Goal: Find specific page/section: Find specific page/section

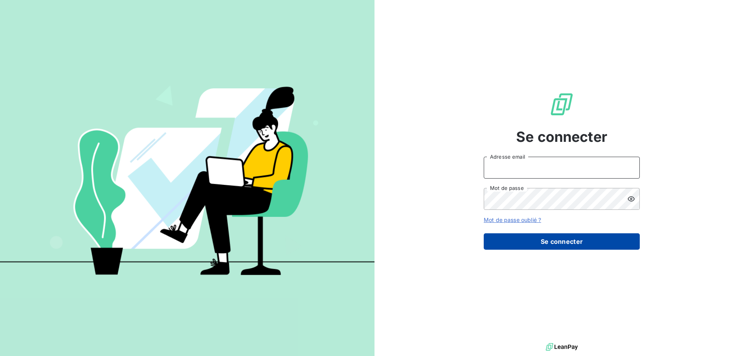
type input "[EMAIL_ADDRESS][DOMAIN_NAME]"
click at [553, 238] on button "Se connecter" at bounding box center [562, 241] width 156 height 16
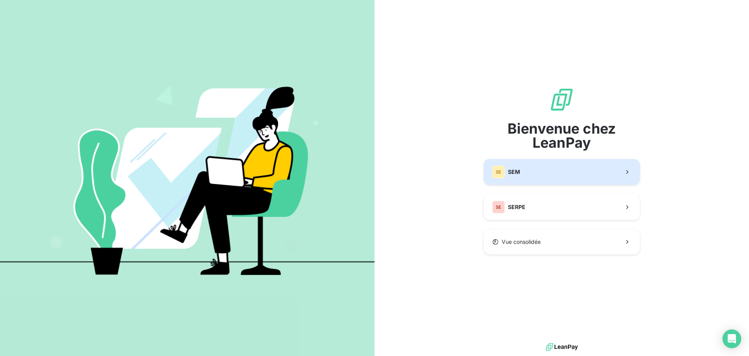
click at [519, 174] on span "SEM" at bounding box center [514, 172] width 12 height 8
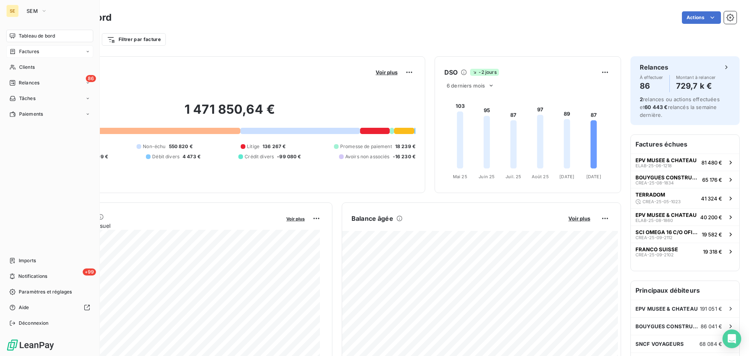
click at [32, 50] on span "Factures" at bounding box center [29, 51] width 20 height 7
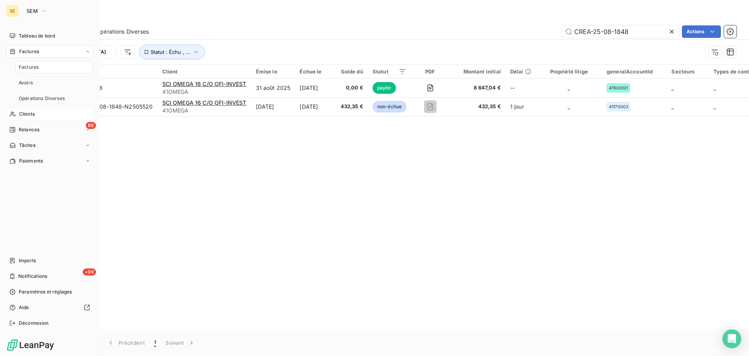
click at [42, 114] on div "Clients" at bounding box center [49, 114] width 87 height 12
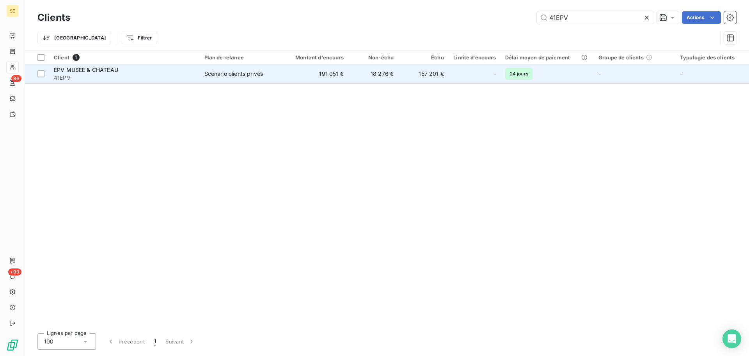
type input "41EPV"
click at [295, 73] on td "191 051 €" at bounding box center [314, 73] width 67 height 19
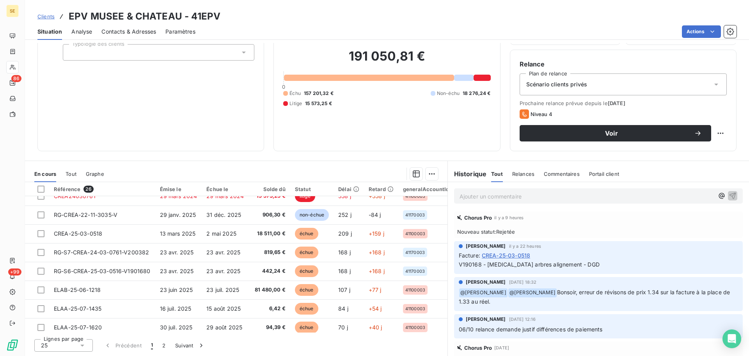
scroll to position [254, 0]
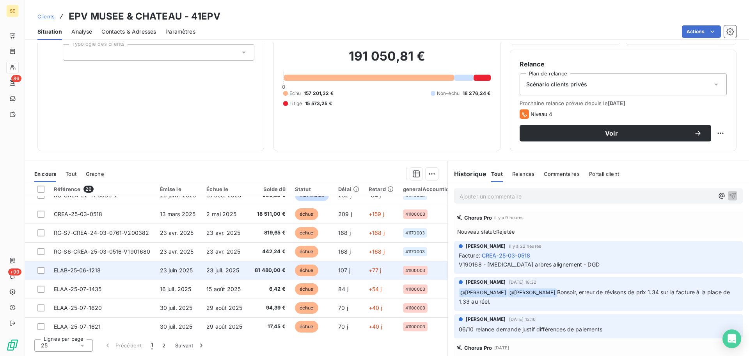
click at [84, 271] on span "ELAB-25-06-1218" at bounding box center [77, 270] width 47 height 7
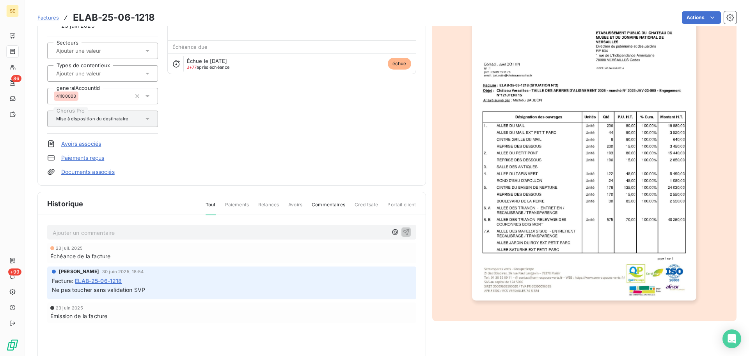
scroll to position [99, 0]
